Goal: Task Accomplishment & Management: Complete application form

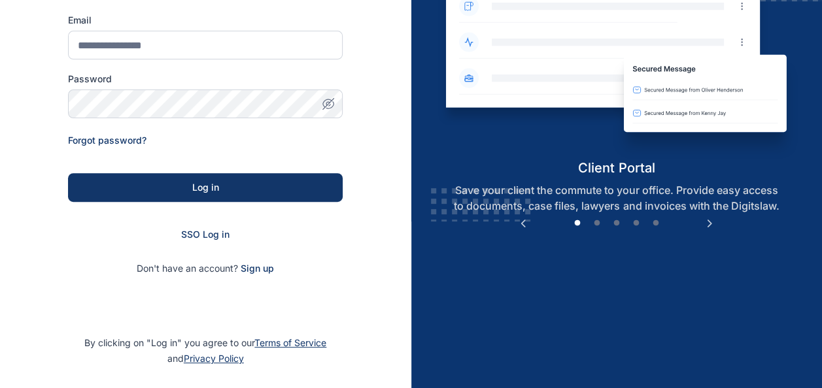
scroll to position [167, 0]
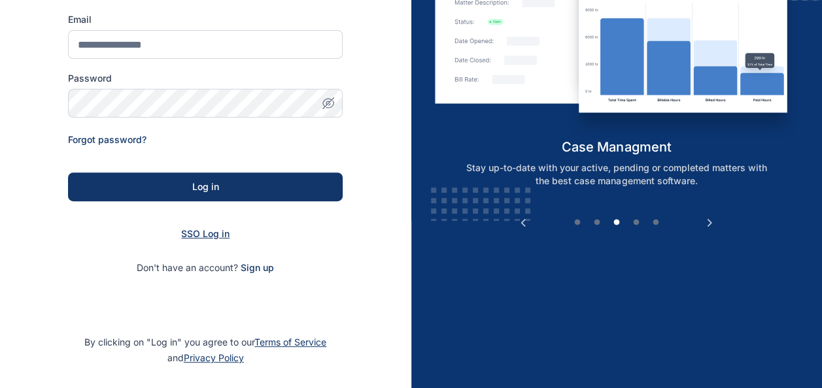
click at [205, 231] on span "SSO Log in" at bounding box center [205, 233] width 48 height 11
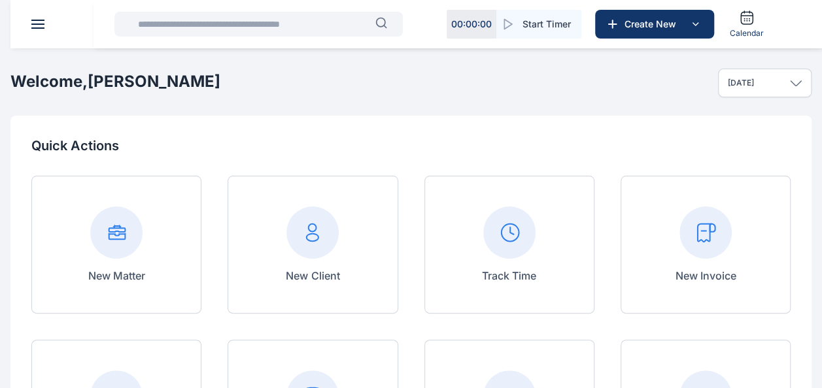
click at [42, 24] on span at bounding box center [37, 24] width 13 height 1
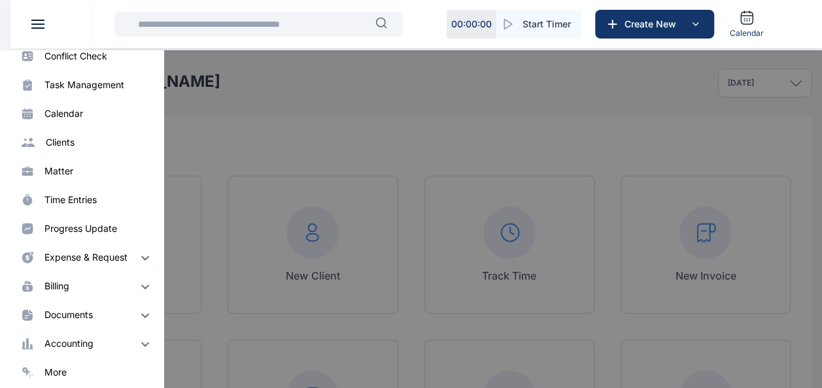
scroll to position [94, 0]
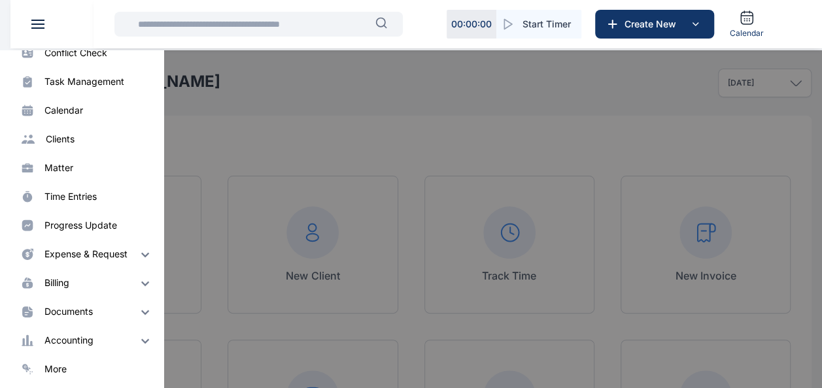
click at [97, 254] on div "expense & request" at bounding box center [85, 254] width 83 height 13
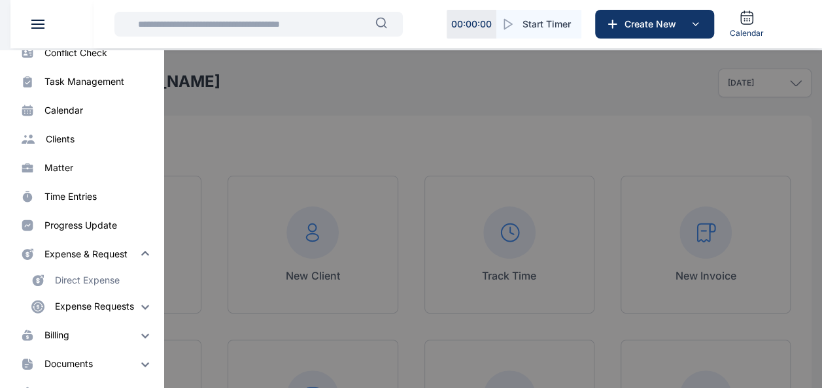
click at [78, 276] on div "Direct Expense" at bounding box center [87, 280] width 65 height 13
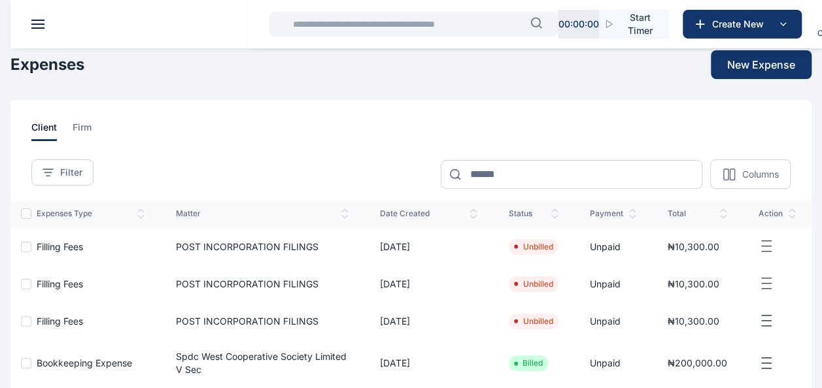
click at [41, 18] on header at bounding box center [421, 24] width 822 height 48
click at [38, 23] on button at bounding box center [37, 24] width 13 height 9
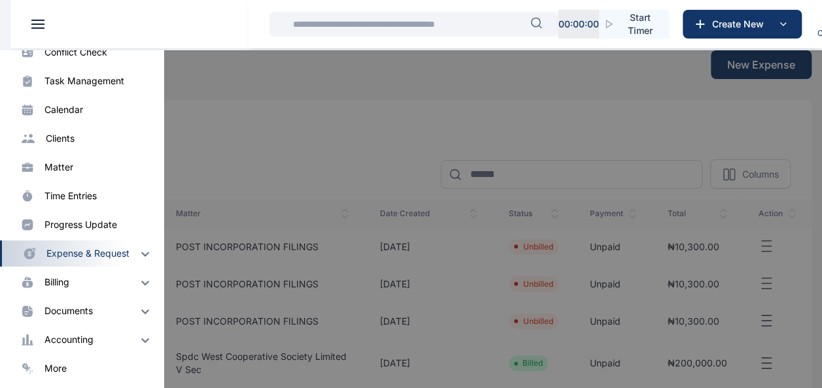
scroll to position [98, 0]
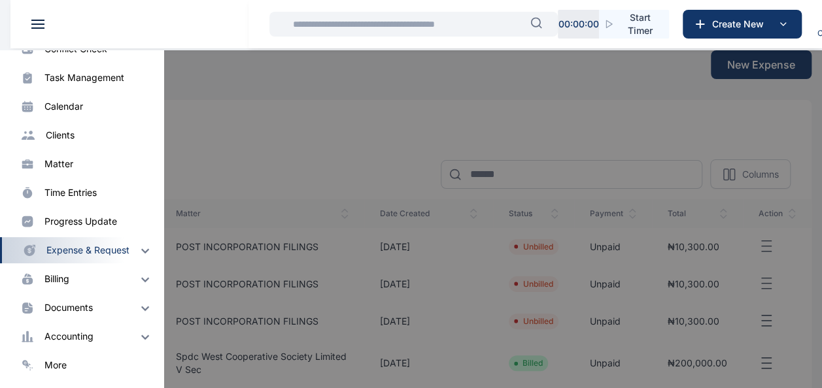
click at [125, 248] on div "expense & request" at bounding box center [87, 250] width 83 height 13
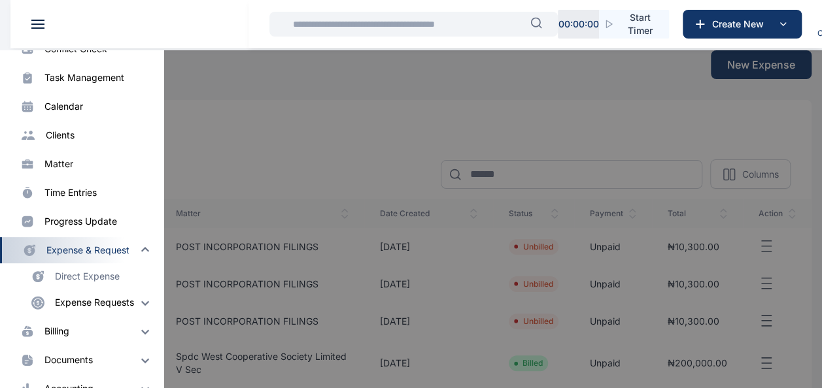
click at [108, 300] on div "Expense Requests" at bounding box center [94, 302] width 79 height 13
click at [94, 327] on p "Expense Request" at bounding box center [107, 329] width 111 height 26
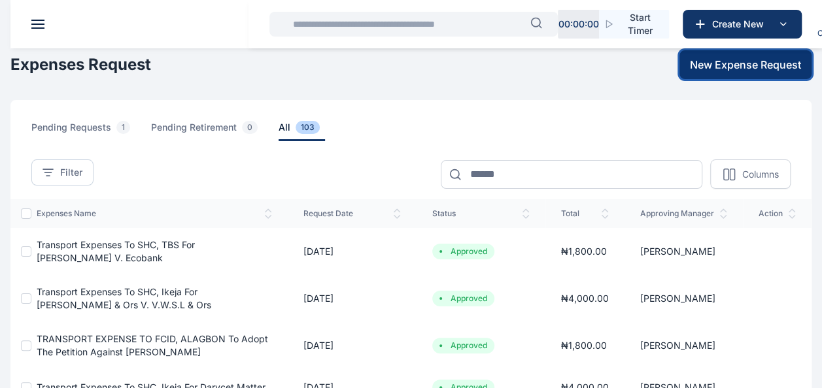
click at [699, 73] on button "New Expense Request" at bounding box center [745, 64] width 132 height 29
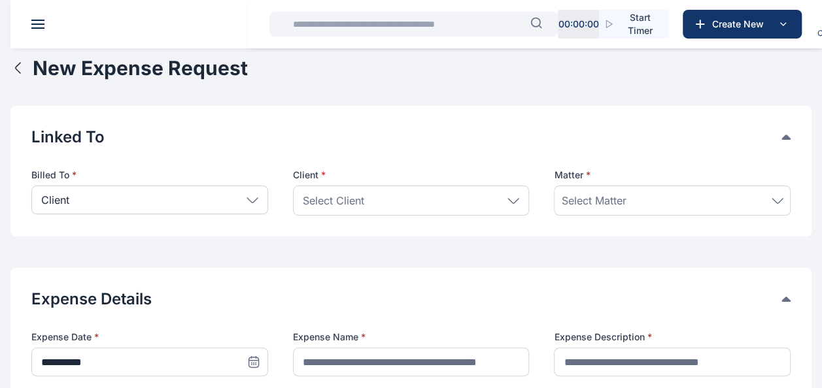
scroll to position [1, 0]
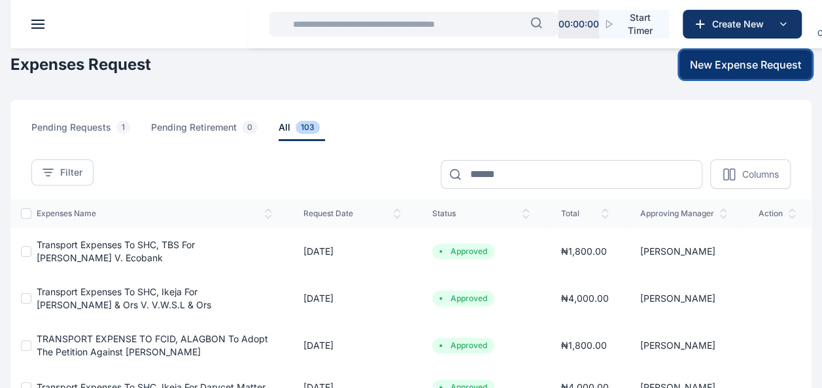
click at [697, 67] on span "New Expense Request" at bounding box center [745, 65] width 111 height 16
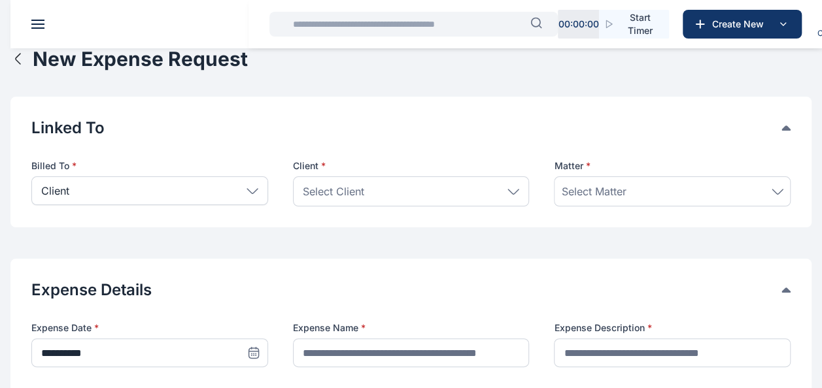
scroll to position [13, 0]
click at [341, 192] on span "Select Client" at bounding box center [333, 192] width 61 height 16
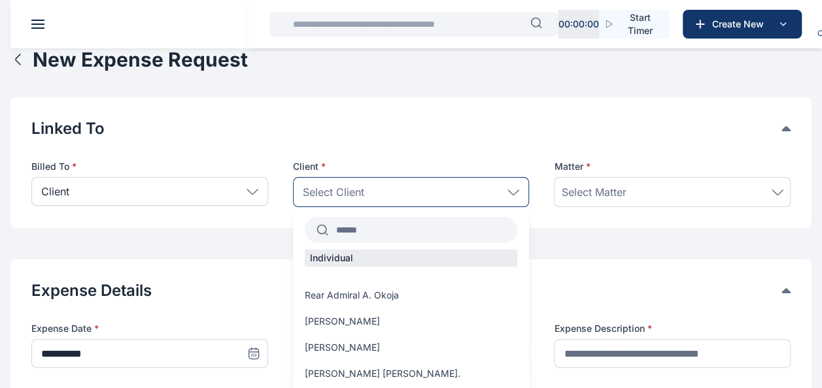
click at [359, 237] on input "text" at bounding box center [423, 230] width 190 height 24
